Goal: Task Accomplishment & Management: Use online tool/utility

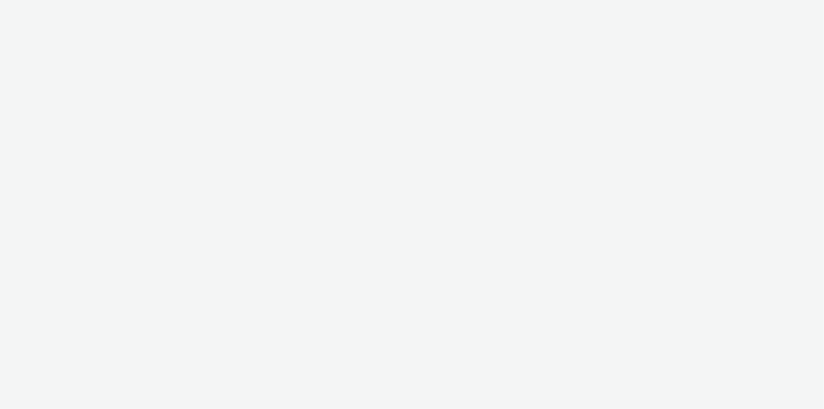
select select "974f22a8-96bf-4ab0-903c-b2da3aad1b4f"
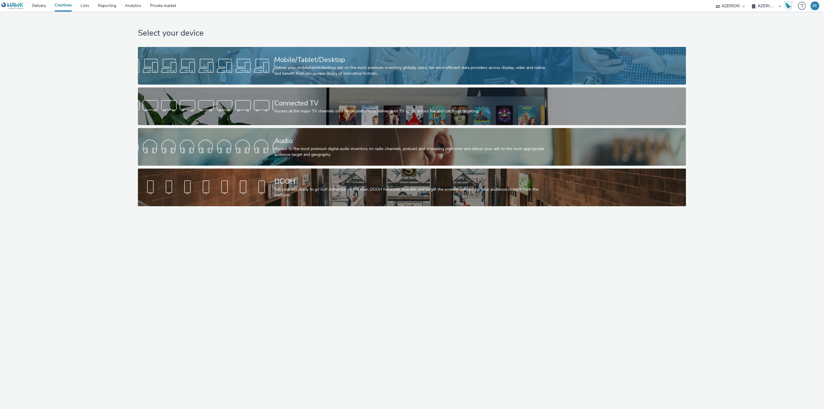
click at [303, 57] on div "Mobile/Tablet/Desktop" at bounding box center [411, 60] width 273 height 10
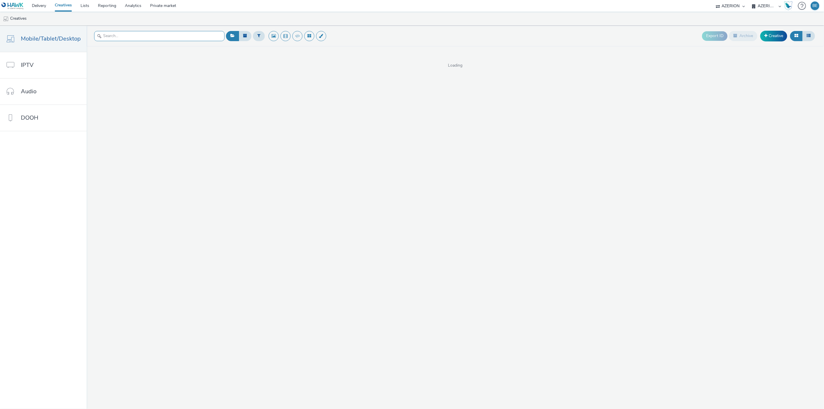
click at [135, 37] on input "text" at bounding box center [159, 36] width 130 height 10
paste input "opp-00083653_728x90"
type input "opp-00083653_728x90"
click at [144, 128] on icon at bounding box center [145, 127] width 3 height 3
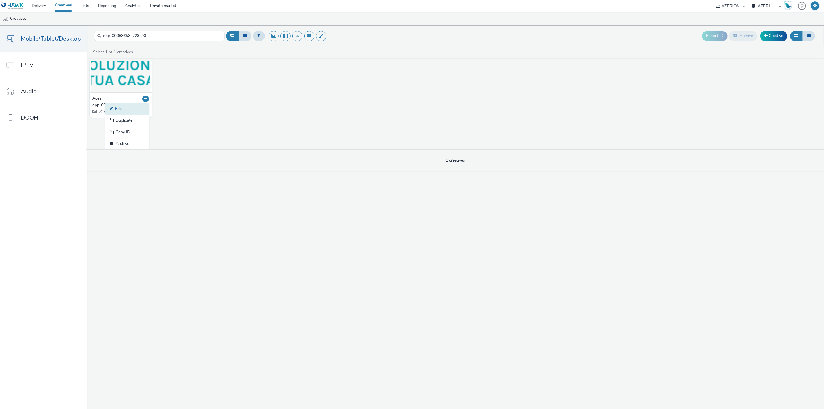
click at [120, 109] on link "Edit" at bounding box center [127, 109] width 43 height 12
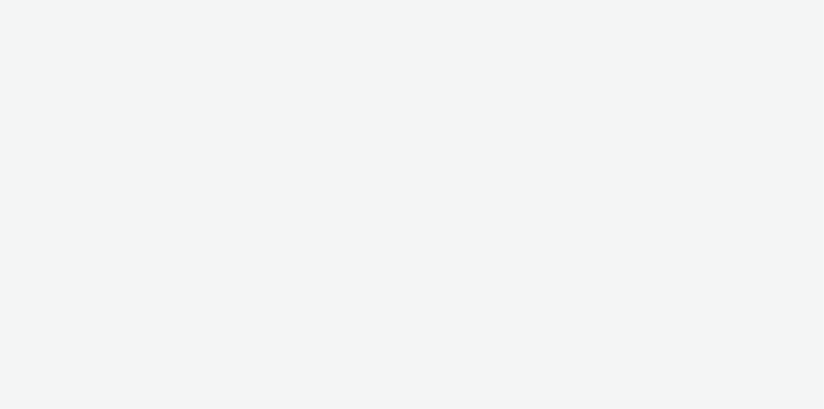
select select "974f22a8-96bf-4ab0-903c-b2da3aad1b4f"
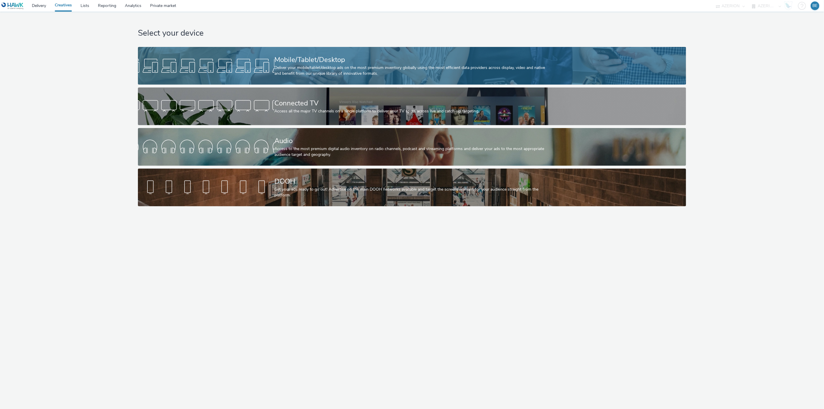
click at [373, 64] on div "Mobile/Tablet/Desktop" at bounding box center [411, 60] width 273 height 10
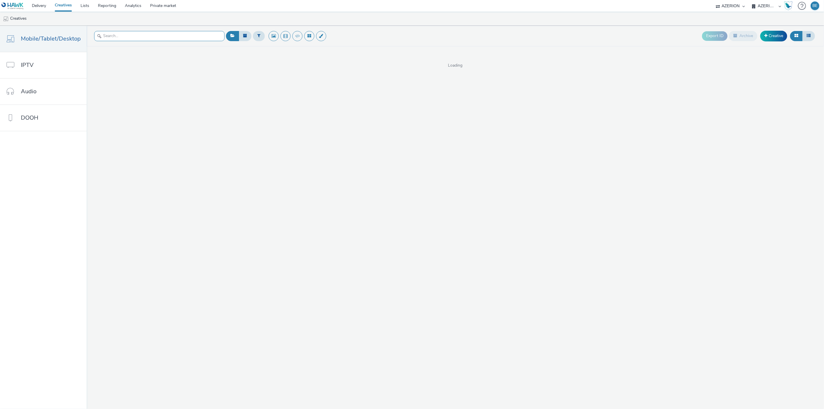
click at [117, 35] on input "text" at bounding box center [159, 36] width 130 height 10
paste input "Mobile Skin - 100px"
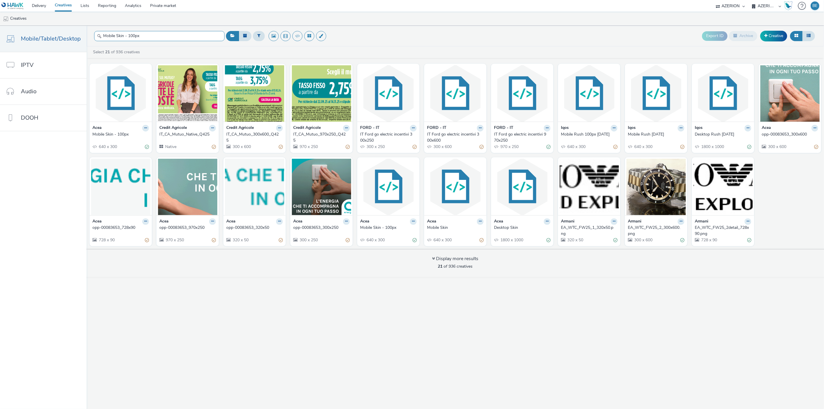
type input "Mobile Skin - 100px"
click at [114, 132] on div "Mobile Skin - 100px" at bounding box center [119, 135] width 54 height 6
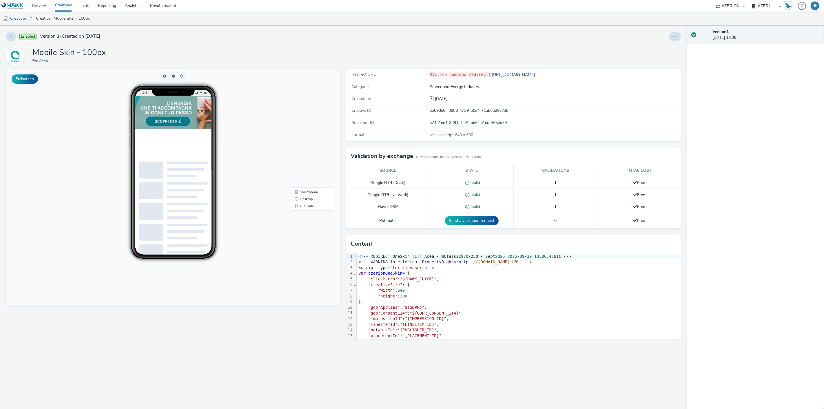
scroll to position [22, 0]
